Goal: Task Accomplishment & Management: Manage account settings

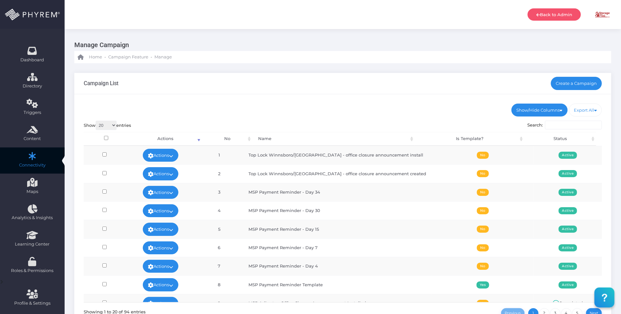
click at [294, 90] on div "Campaign List Create a Campaign" at bounding box center [342, 83] width 537 height 21
click at [283, 78] on div "Campaign List Create a Campaign" at bounding box center [342, 83] width 537 height 21
click at [41, 46] on link "Dashboard" at bounding box center [32, 55] width 65 height 26
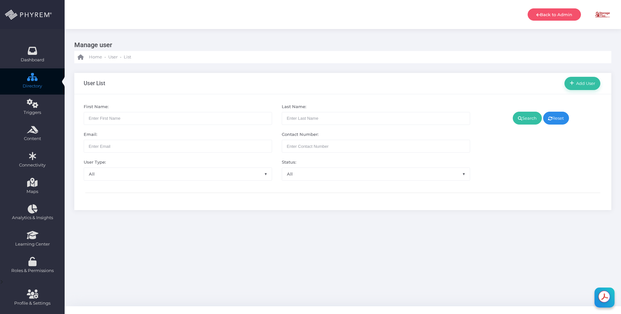
scroll to position [11, 0]
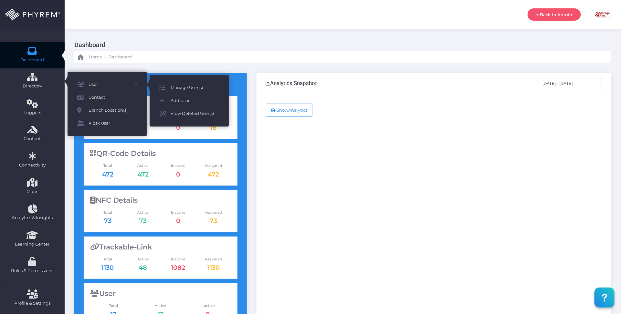
drag, startPoint x: 189, startPoint y: 86, endPoint x: 292, endPoint y: 84, distance: 103.0
click at [189, 86] on span "Manage User(s)" at bounding box center [194, 88] width 48 height 8
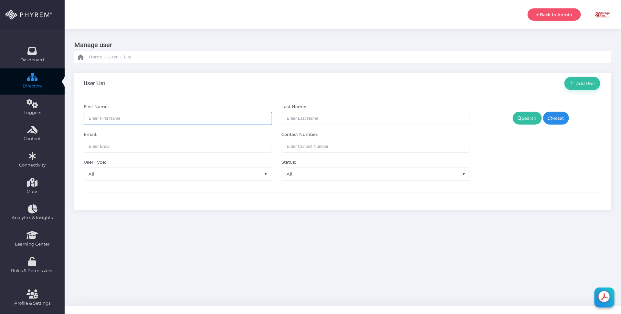
click at [172, 119] on input "text" at bounding box center [178, 118] width 188 height 13
type input "a"
drag, startPoint x: 191, startPoint y: 63, endPoint x: 181, endPoint y: 67, distance: 11.5
click at [191, 63] on div "Manage user Home - User - List User List Add User No" at bounding box center [343, 167] width 556 height 277
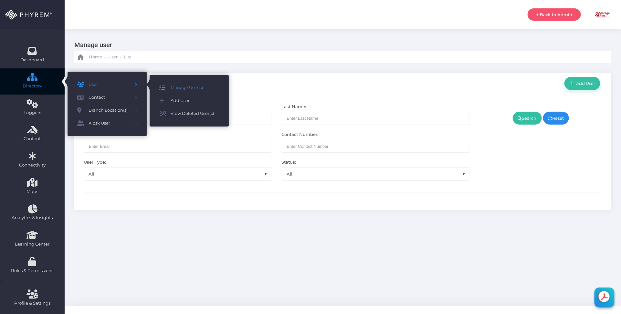
drag, startPoint x: 332, startPoint y: 231, endPoint x: 324, endPoint y: 230, distance: 8.1
click at [332, 231] on div "Manage user Home - User - List User List Add User No" at bounding box center [343, 167] width 556 height 277
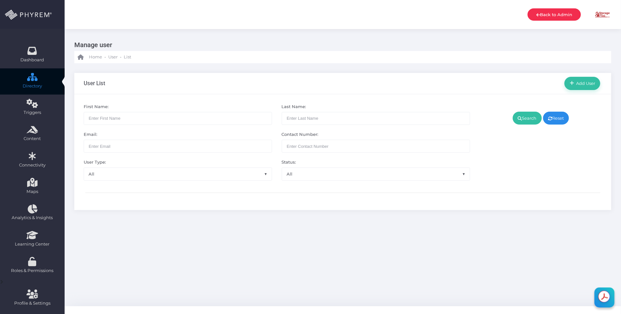
click at [552, 15] on link "Back to Admin" at bounding box center [553, 14] width 53 height 12
